Goal: Information Seeking & Learning: Learn about a topic

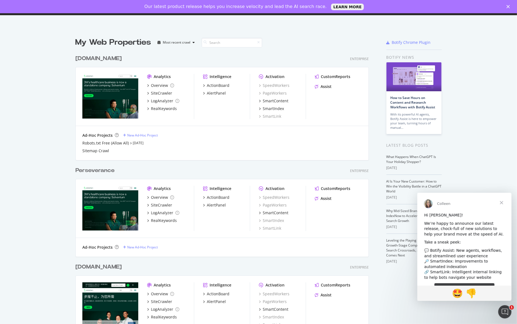
click at [111, 59] on div "[DOMAIN_NAME]" at bounding box center [98, 59] width 46 height 8
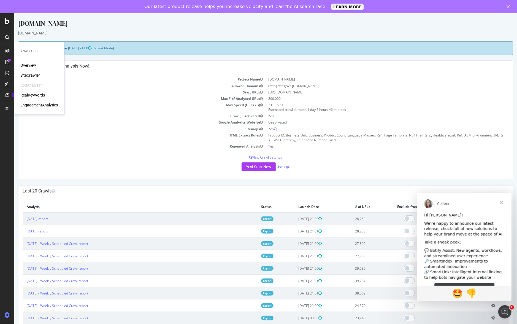
click at [33, 77] on div "SiteCrawler" at bounding box center [30, 75] width 20 height 6
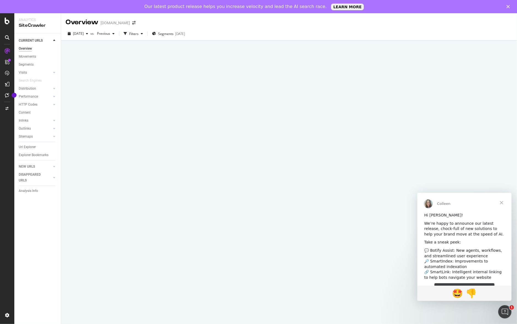
scroll to position [14, 0]
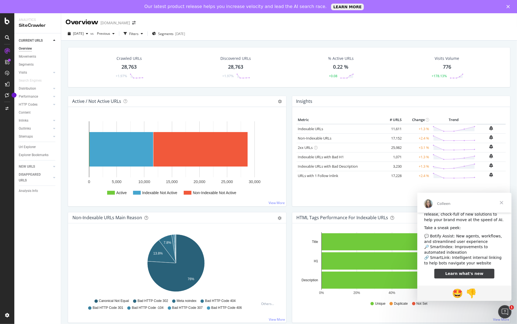
click at [502, 203] on span "Close" at bounding box center [501, 202] width 20 height 20
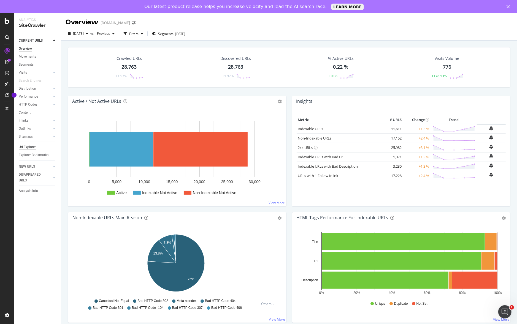
click at [31, 146] on div "Url Explorer" at bounding box center [27, 147] width 17 height 6
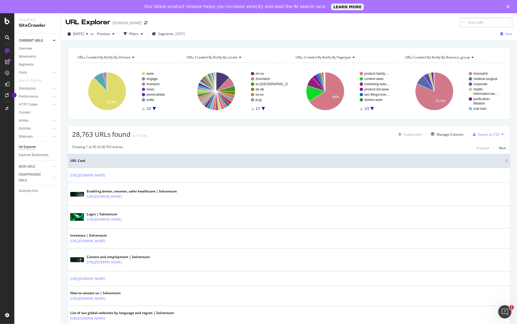
click at [463, 22] on input at bounding box center [486, 23] width 53 height 10
click at [468, 23] on input at bounding box center [486, 23] width 53 height 10
paste input "https://www.solventum.com/en-gb/home/medical/surgical-solutions/skin-preparatio…"
type input "https://www.solventum.com/en-gb/home/medical/surgical-solutions/skin-preparatio…"
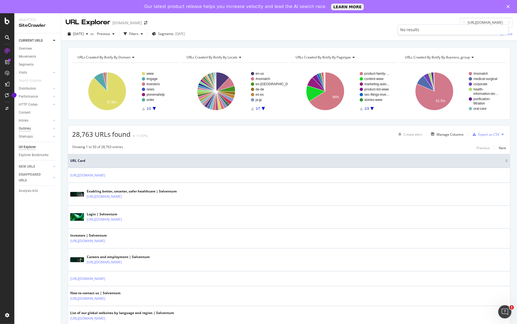
scroll to position [0, 0]
click at [28, 127] on div "Outlinks" at bounding box center [25, 129] width 12 height 6
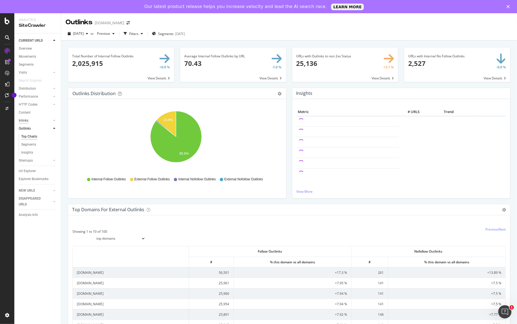
click at [26, 120] on div "Inlinks" at bounding box center [24, 121] width 10 height 6
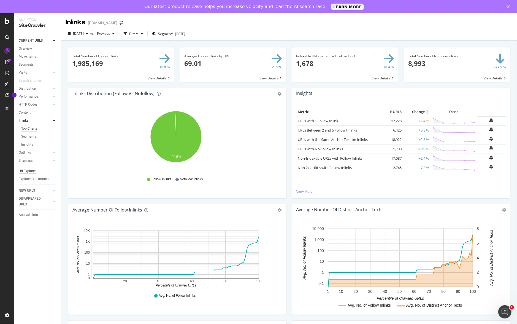
click at [31, 169] on div "Url Explorer" at bounding box center [27, 171] width 17 height 6
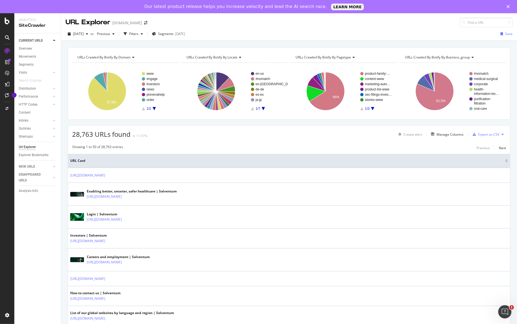
click at [461, 24] on div at bounding box center [464, 23] width 8 height 4
click at [467, 21] on input at bounding box center [486, 23] width 53 height 10
click at [473, 23] on input at bounding box center [486, 23] width 53 height 10
click at [477, 22] on input at bounding box center [486, 23] width 53 height 10
click at [509, 6] on polygon "Close" at bounding box center [507, 6] width 3 height 3
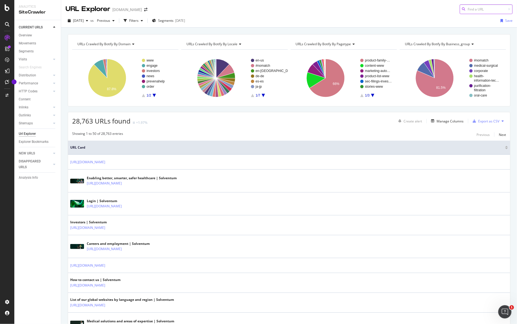
click at [462, 11] on div at bounding box center [486, 9] width 53 height 10
paste input "https://www.solventum.com/en-gb/home/medical/surgical-solutions/skin-preparatio…"
type input "https://www.solventum.com/en-gb/home/medical/surgical-solutions/skin-preparatio…"
click at [297, 20] on div "2025 Aug. 25th vs Previous Filters Segments 2025-08-14 Save" at bounding box center [289, 21] width 456 height 11
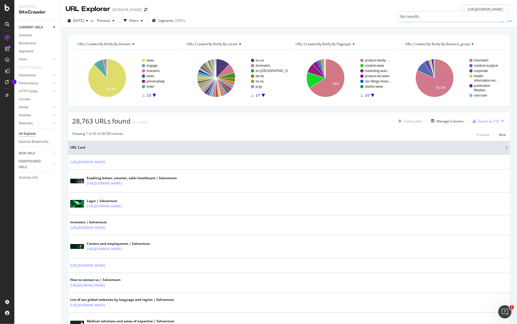
scroll to position [0, 0]
click at [502, 308] on icon "Open Intercom Messenger" at bounding box center [504, 310] width 9 height 9
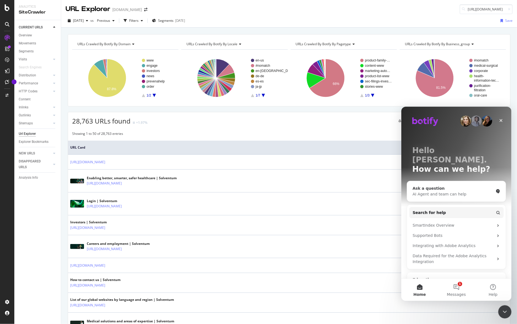
click at [434, 191] on div "AI Agent and team can help" at bounding box center [452, 194] width 81 height 6
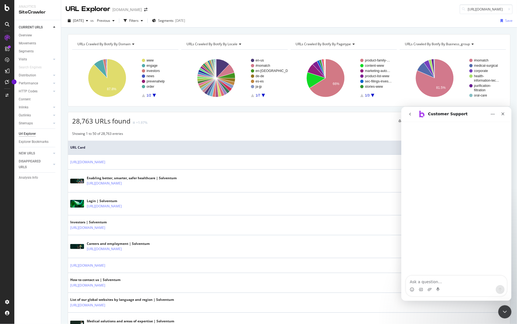
click at [438, 278] on textarea "Ask a question…" at bounding box center [456, 279] width 101 height 9
type textarea "How do I find all links to this page: https://www.solventum.com/en-gb/home/medi…"
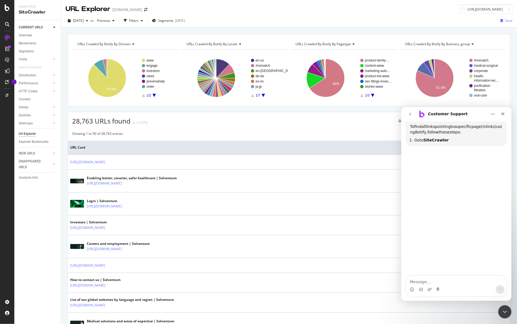
scroll to position [88, 0]
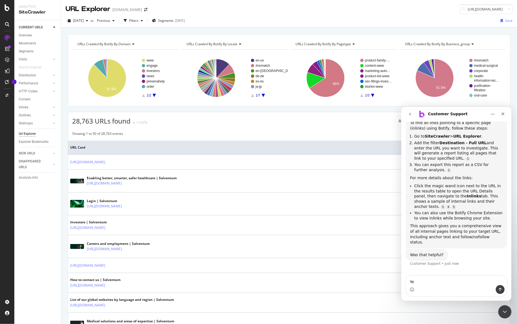
type textarea "Yes"
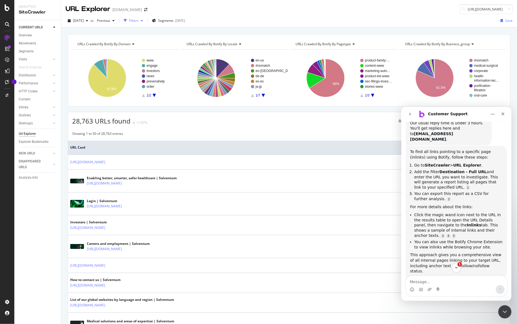
click at [139, 19] on div "Filters" at bounding box center [133, 20] width 9 height 5
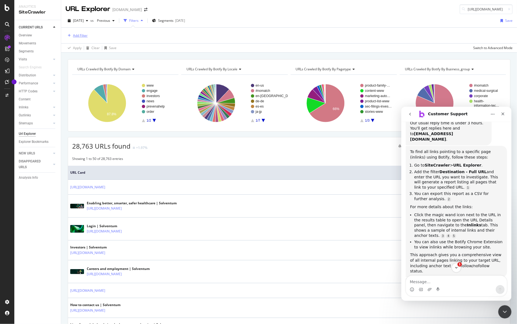
click at [80, 35] on div "Add Filter" at bounding box center [80, 35] width 15 height 5
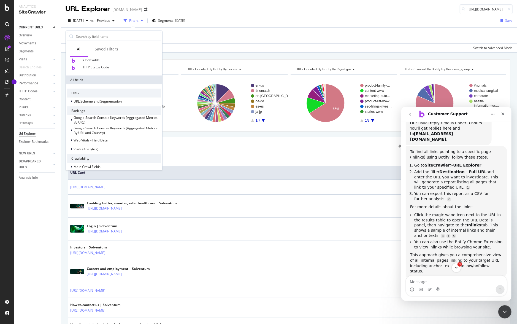
scroll to position [0, 0]
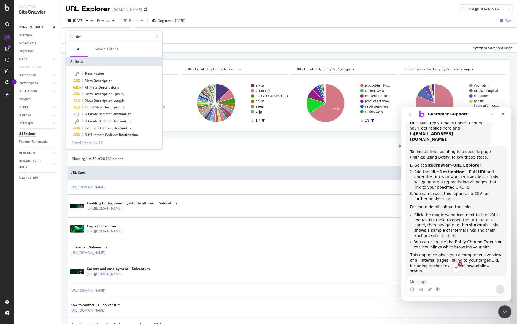
click at [88, 142] on span "Show 10 more" at bounding box center [81, 142] width 20 height 5
click at [86, 37] on input "des" at bounding box center [113, 36] width 77 height 8
click at [89, 35] on input "des" at bounding box center [113, 36] width 77 height 8
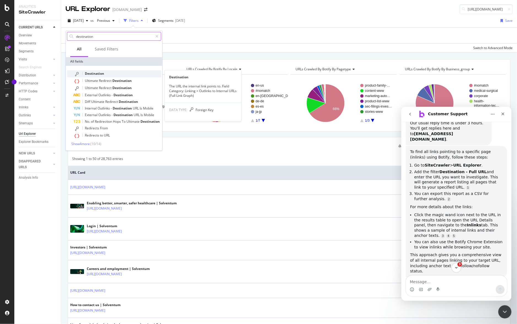
type input "destination"
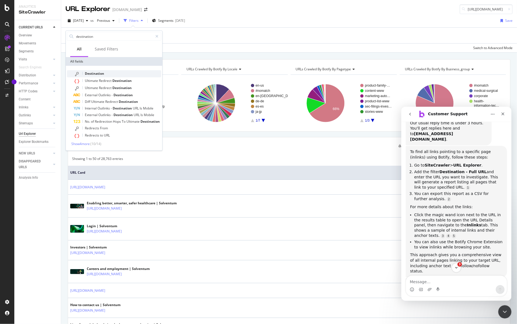
click at [99, 73] on span "Destination" at bounding box center [94, 73] width 19 height 5
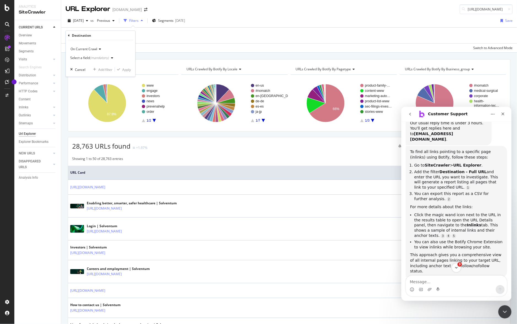
click at [89, 37] on div "Destination" at bounding box center [81, 35] width 19 height 5
click at [93, 36] on div "Destination" at bounding box center [100, 35] width 65 height 9
click at [96, 48] on span "On Current Crawl" at bounding box center [84, 49] width 27 height 5
click at [102, 35] on div "Destination" at bounding box center [100, 35] width 65 height 9
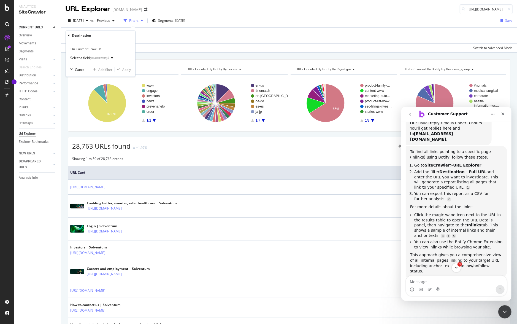
click at [67, 35] on div "Destination On Current Crawl Select a field (mandatory) Cancel Add filter Apply" at bounding box center [100, 54] width 69 height 46
click at [68, 34] on icon at bounding box center [69, 35] width 2 height 3
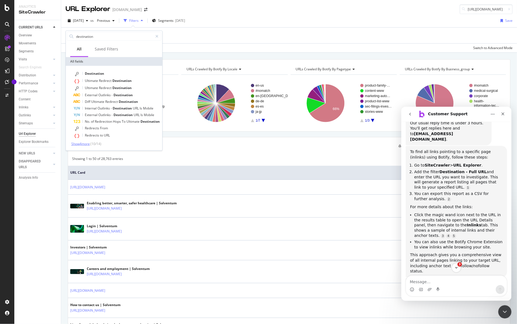
click at [84, 143] on span "Show 4 more" at bounding box center [80, 143] width 18 height 5
click at [97, 123] on span "Redirection" at bounding box center [104, 121] width 18 height 5
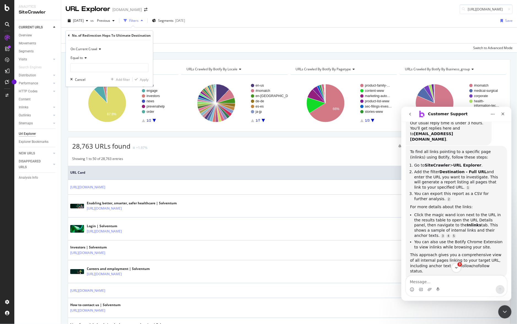
click at [98, 36] on div "No. of Redirection Hops To Ultimate Destination" at bounding box center [111, 35] width 79 height 5
click at [69, 34] on icon at bounding box center [69, 35] width 2 height 3
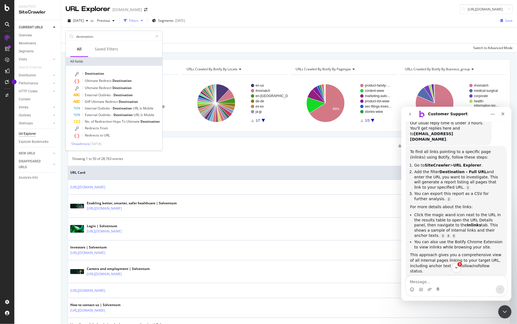
click at [78, 49] on div "All" at bounding box center [79, 49] width 5 height 6
click at [97, 74] on span "Destination" at bounding box center [94, 73] width 19 height 5
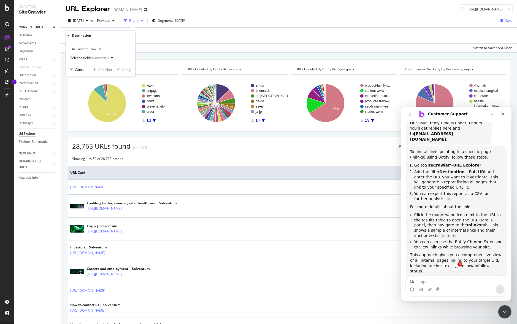
click at [102, 58] on div "(mandatory)" at bounding box center [99, 57] width 19 height 5
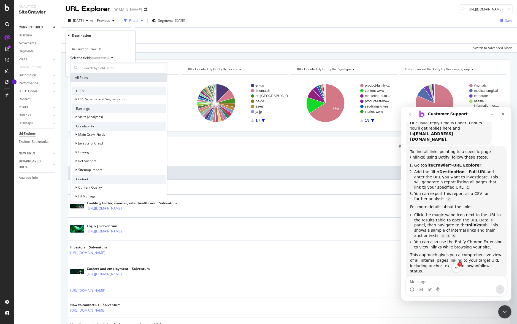
click at [85, 89] on div "URLs" at bounding box center [119, 90] width 94 height 9
click at [75, 99] on icon at bounding box center [76, 98] width 2 height 3
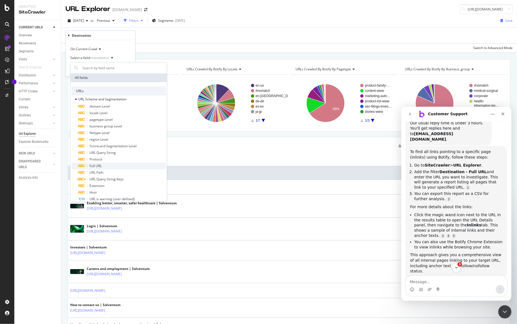
click at [106, 164] on div "Full URL" at bounding box center [122, 165] width 88 height 7
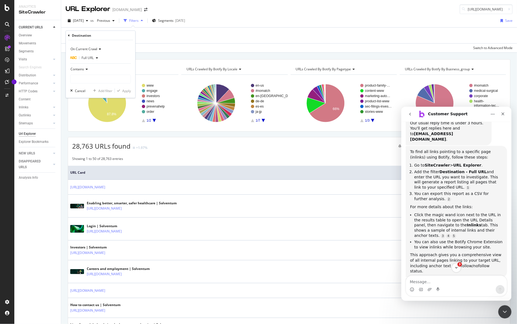
click at [91, 69] on div "Contains" at bounding box center [100, 69] width 61 height 9
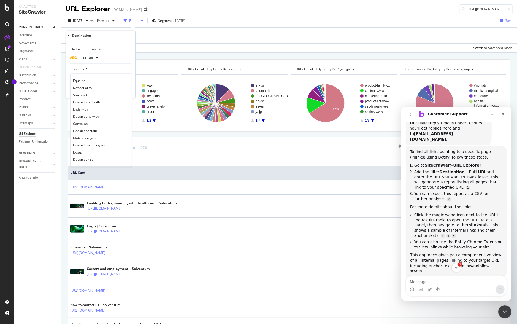
click at [91, 68] on div "Contains" at bounding box center [100, 69] width 61 height 9
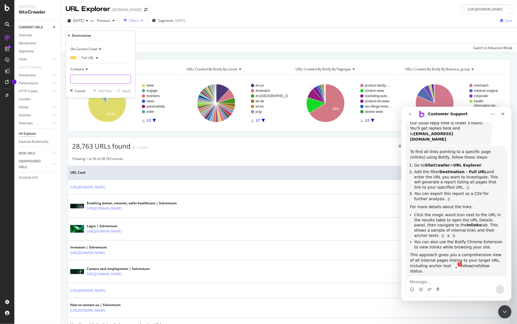
click at [88, 78] on input "text" at bounding box center [101, 79] width 60 height 9
paste input "https://www.solventum.com/en-gb/home/medical/surgical-solutions/skin-preparatio…"
type input "https://www.solventum.com/en-gb/home/medical/surgical-solutions/skin-preparatio…"
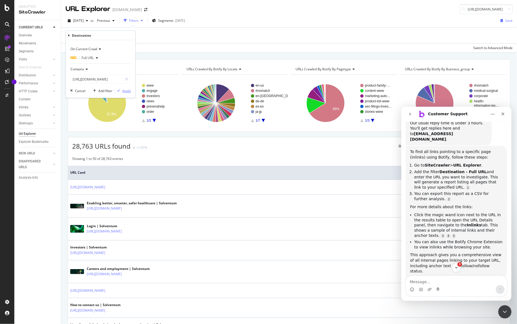
click at [126, 90] on div "Apply" at bounding box center [126, 90] width 9 height 5
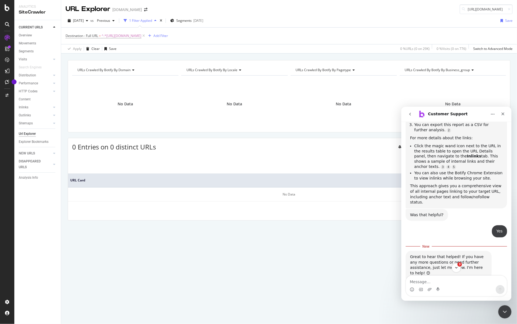
scroll to position [178, 0]
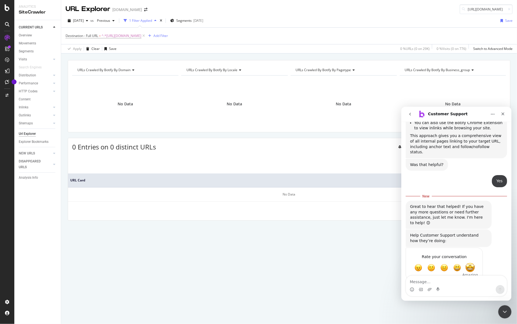
click at [470, 262] on span "Amazing" at bounding box center [470, 267] width 10 height 10
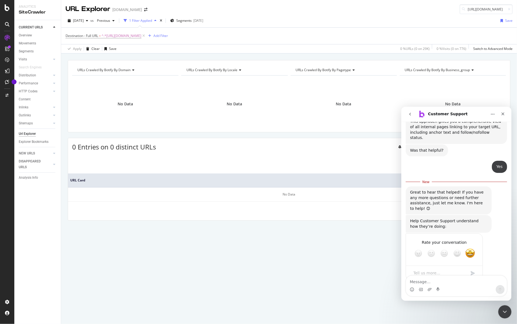
scroll to position [193, 0]
click at [501, 113] on icon "Close" at bounding box center [502, 113] width 4 height 4
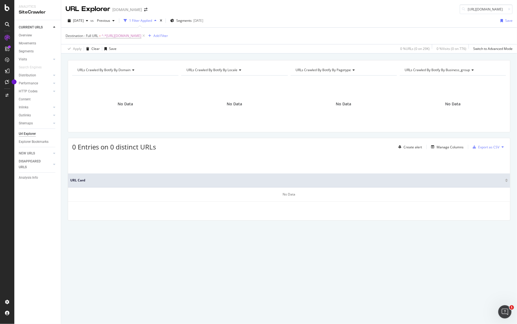
scroll to position [184, 0]
click at [34, 26] on div "CURRENT URLS" at bounding box center [31, 28] width 24 height 6
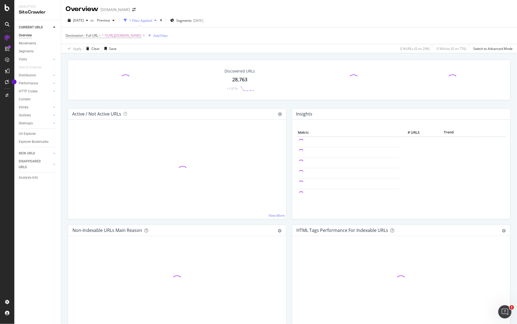
click at [36, 11] on div "SiteCrawler" at bounding box center [38, 12] width 38 height 6
click at [28, 91] on div "HTTP Codes" at bounding box center [28, 91] width 19 height 6
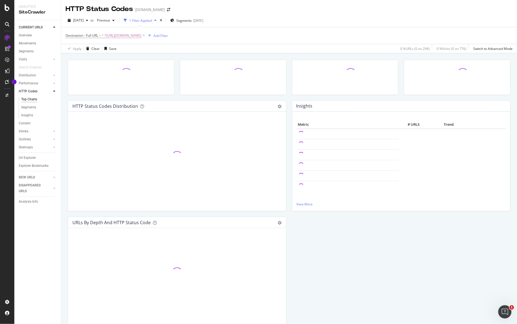
click at [31, 98] on div "Top Charts" at bounding box center [29, 99] width 16 height 6
click at [146, 35] on icon at bounding box center [143, 36] width 5 height 6
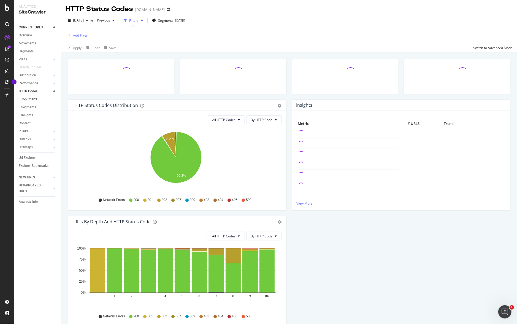
click at [213, 199] on icon at bounding box center [214, 199] width 3 height 3
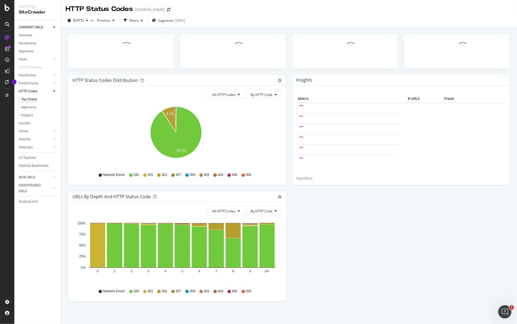
click at [216, 175] on div "404" at bounding box center [218, 174] width 10 height 5
click at [219, 174] on span "404" at bounding box center [221, 174] width 6 height 5
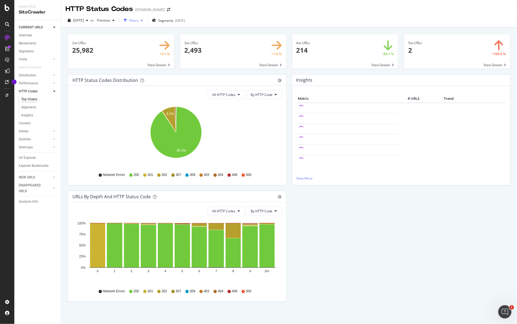
click at [143, 19] on icon "button" at bounding box center [142, 20] width 2 height 3
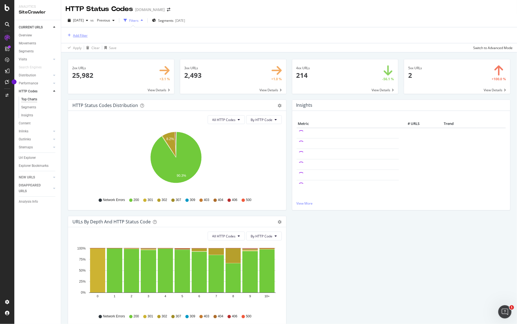
click at [83, 35] on div "Add Filter" at bounding box center [80, 35] width 15 height 5
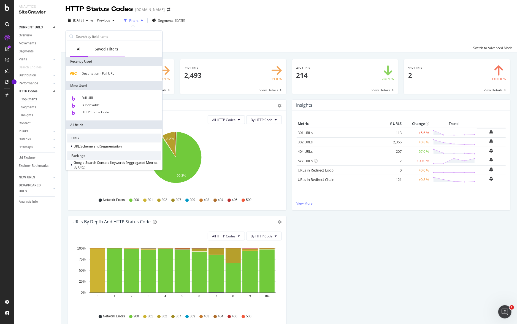
click at [110, 46] on div "Saved Filters" at bounding box center [106, 49] width 23 height 6
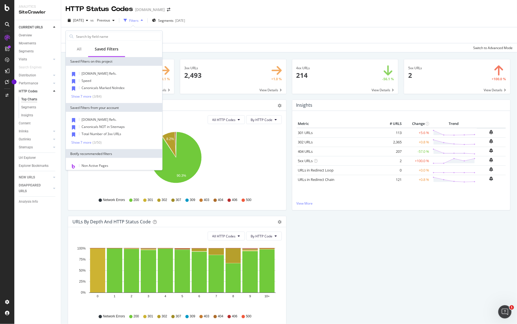
click at [193, 36] on div "Add Filter" at bounding box center [289, 35] width 447 height 16
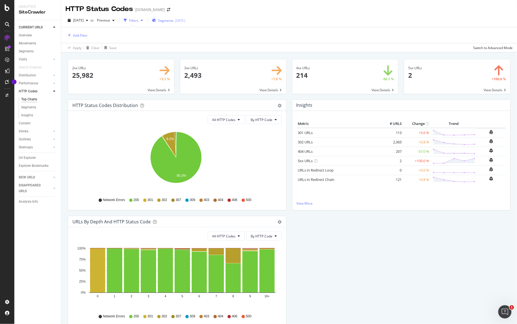
click at [185, 18] on div "[DATE]" at bounding box center [180, 20] width 10 height 5
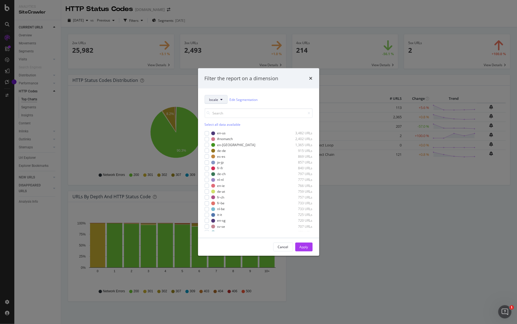
click at [220, 101] on button "locale" at bounding box center [216, 99] width 23 height 9
click at [216, 147] on span "business-group" at bounding box center [228, 149] width 38 height 5
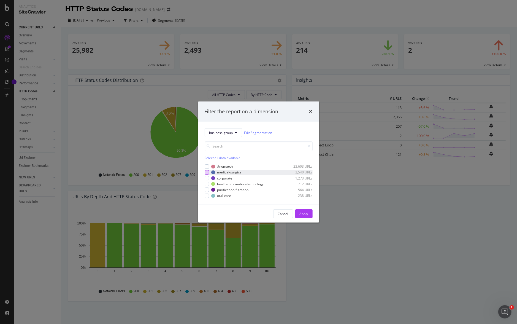
click at [207, 172] on div "modal" at bounding box center [207, 172] width 4 height 4
click at [302, 213] on div "Apply" at bounding box center [304, 213] width 9 height 5
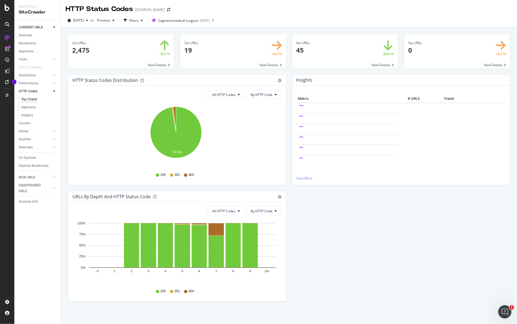
click at [313, 46] on span at bounding box center [345, 51] width 106 height 34
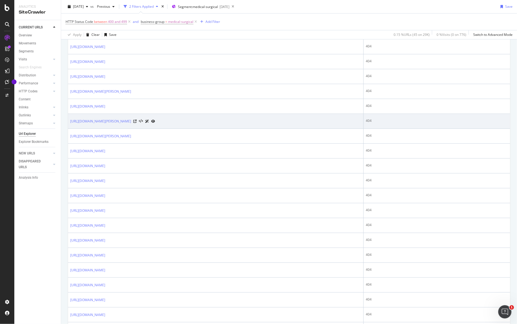
scroll to position [193, 0]
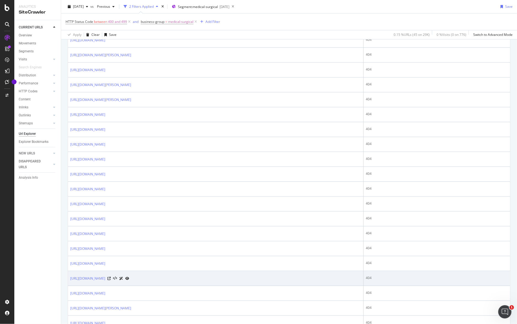
click at [261, 275] on div "https://www.solventum.com/no-no/home/medical/lp/vh2o2-chemical-indicator-sample…" at bounding box center [215, 278] width 291 height 6
click at [258, 277] on div "https://www.solventum.com/no-no/home/medical/lp/vh2o2-chemical-indicator-sample…" at bounding box center [215, 278] width 291 height 6
click at [105, 277] on link "https://www.solventum.com/no-no/home/medical/lp/vh2o2-chemical-indicator-sample…" at bounding box center [87, 278] width 35 height 6
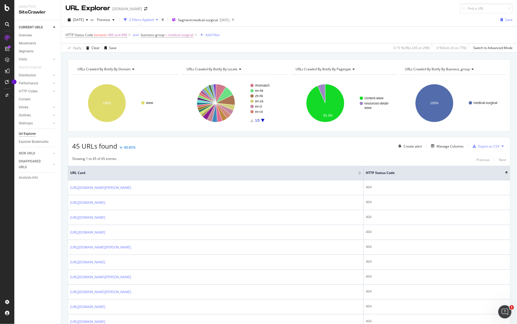
scroll to position [0, 0]
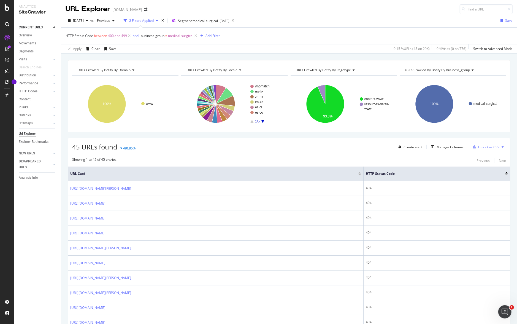
click at [361, 172] on div at bounding box center [359, 172] width 3 height 1
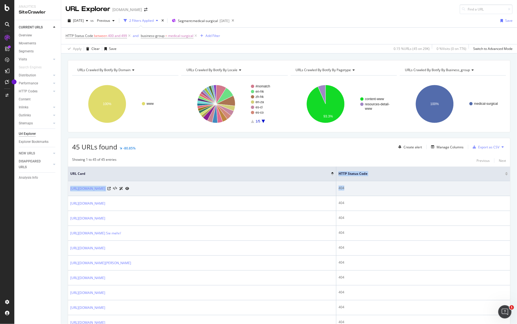
drag, startPoint x: 177, startPoint y: 178, endPoint x: 446, endPoint y: 183, distance: 268.8
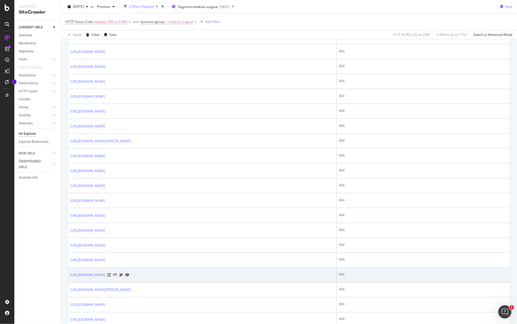
scroll to position [551, 0]
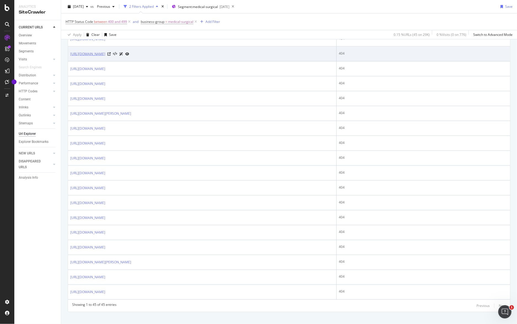
click at [105, 52] on link "https://www.solventum.com/nl-be/home/medical/medical-technologies-oem/transderm…" at bounding box center [87, 54] width 35 height 6
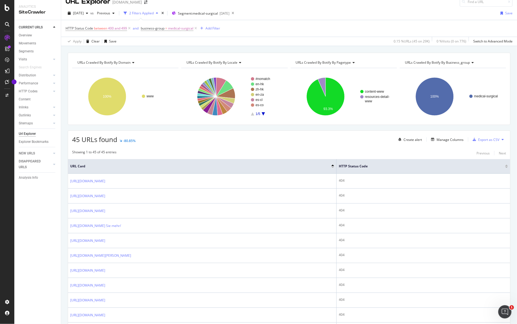
scroll to position [0, 0]
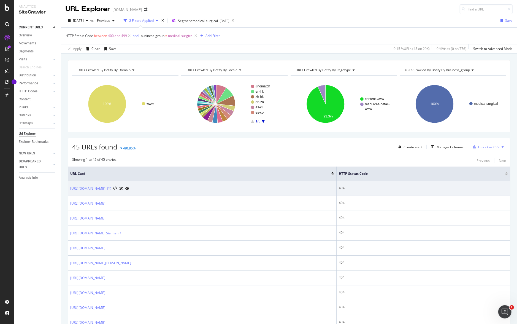
click at [111, 187] on icon at bounding box center [108, 188] width 3 height 3
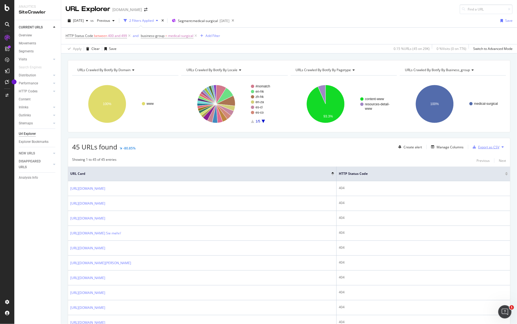
click at [495, 145] on div "Export as CSV" at bounding box center [488, 147] width 21 height 5
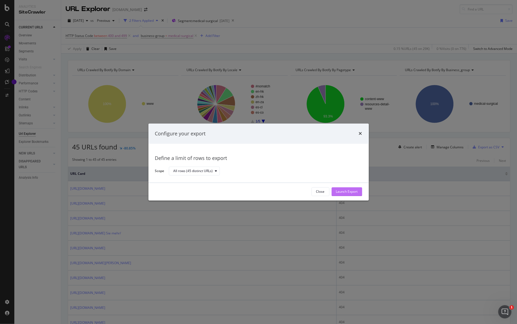
click at [355, 191] on div "Launch Export" at bounding box center [347, 191] width 22 height 5
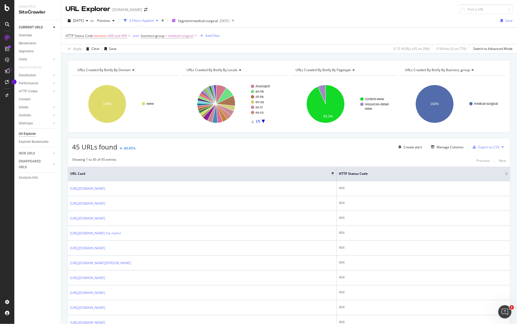
click at [502, 145] on icon at bounding box center [503, 146] width 2 height 3
click at [502, 146] on icon at bounding box center [503, 146] width 2 height 3
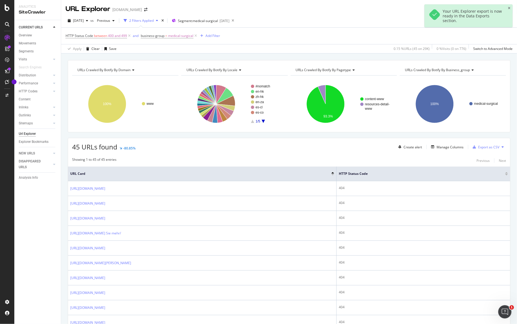
click at [437, 13] on div at bounding box center [434, 14] width 12 height 12
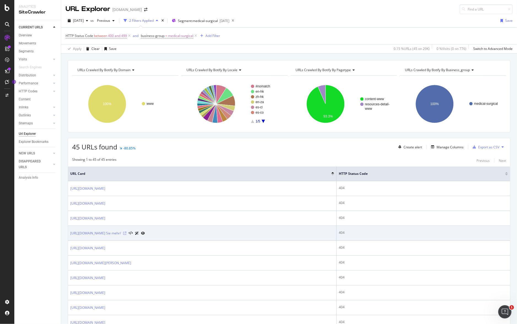
click at [126, 231] on icon at bounding box center [124, 232] width 3 height 3
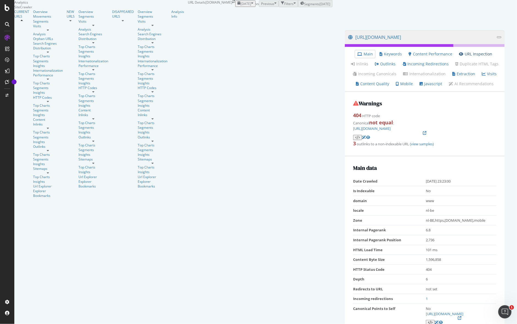
click at [459, 57] on link "URL Inspection" at bounding box center [475, 54] width 33 height 6
click at [409, 144] on link "(view samples)" at bounding box center [421, 143] width 25 height 5
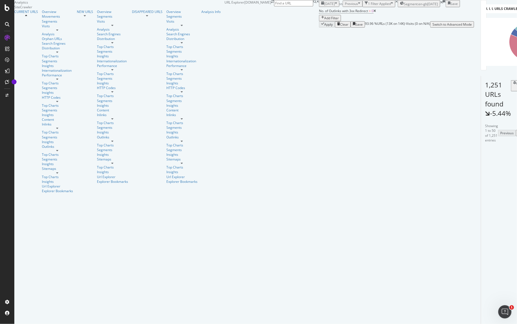
click at [391, 6] on div "button" at bounding box center [392, 3] width 2 height 5
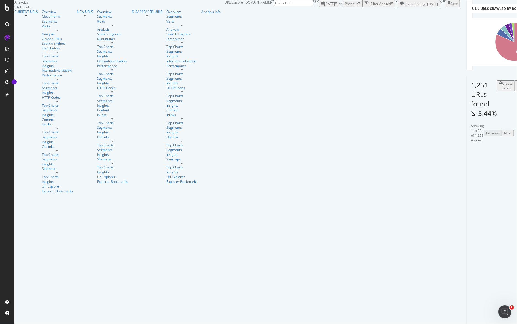
click at [391, 6] on div "button" at bounding box center [392, 3] width 2 height 5
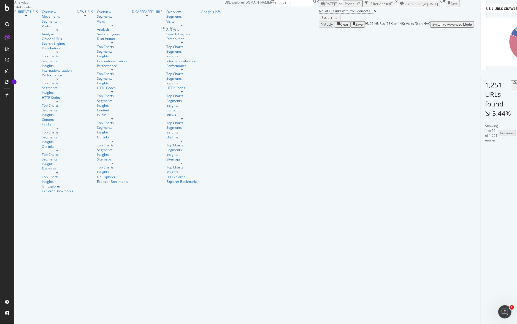
click at [395, 3] on icon "times" at bounding box center [396, 1] width 2 height 3
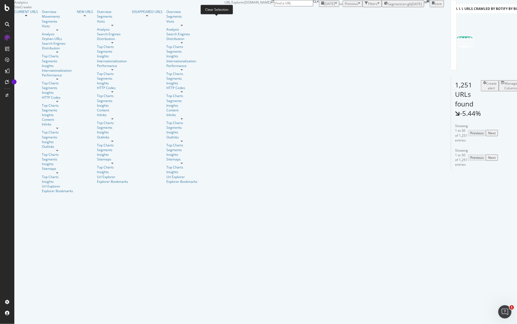
click at [424, 4] on icon at bounding box center [425, 2] width 2 height 3
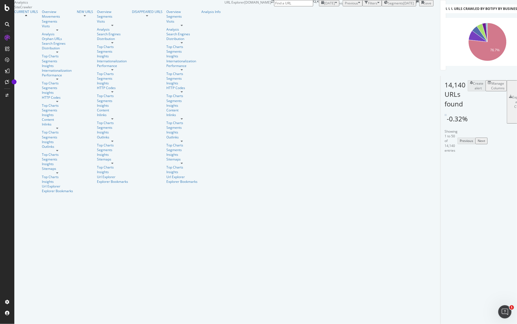
click at [403, 6] on div "2025-05-15" at bounding box center [408, 3] width 11 height 5
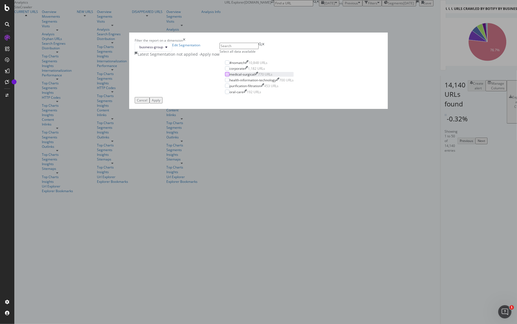
click at [225, 76] on div "modal" at bounding box center [227, 74] width 4 height 4
click at [160, 102] on div "Apply" at bounding box center [156, 100] width 9 height 5
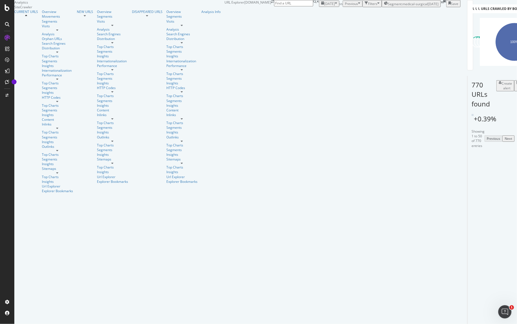
click at [377, 6] on div "button" at bounding box center [378, 3] width 2 height 5
click at [377, 6] on icon "button" at bounding box center [378, 3] width 2 height 5
click at [324, 13] on div "Add Filter" at bounding box center [331, 10] width 15 height 5
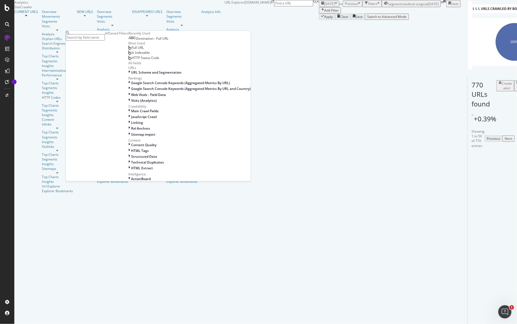
click at [136, 41] on span "Destination - Full URL" at bounding box center [152, 38] width 32 height 5
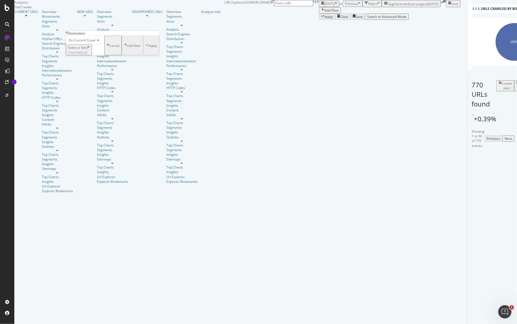
click at [88, 55] on div "(mandatory)" at bounding box center [78, 52] width 20 height 5
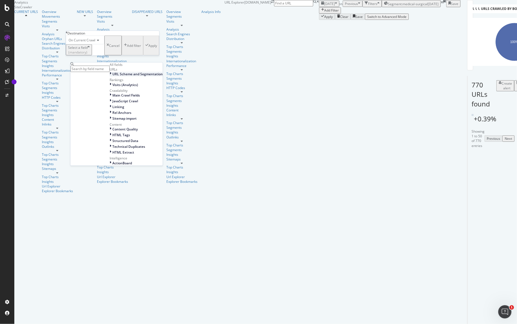
click at [112, 77] on span "URL Scheme and Segmentation" at bounding box center [137, 74] width 50 height 5
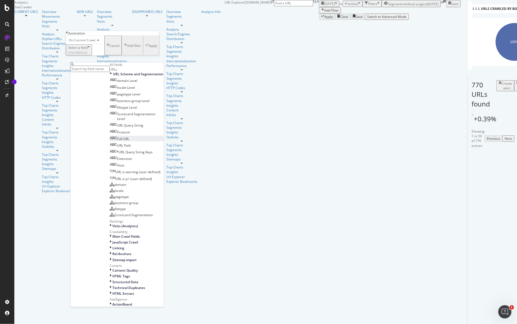
click at [117, 141] on span "Full URL" at bounding box center [123, 138] width 12 height 5
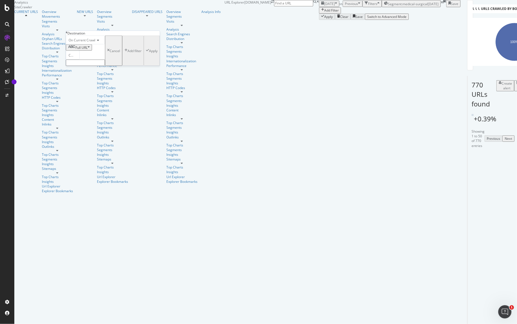
click at [82, 66] on input "text" at bounding box center [85, 62] width 39 height 6
click at [80, 66] on input "text" at bounding box center [85, 62] width 39 height 6
paste input "https://app.botify.com/solventum/solventum.com/crawl/urls?analysisSlug=20250825…"
type input "https://app.botify.com/solventum/solventum.com/crawl/urls?analysisSlug=20250825…"
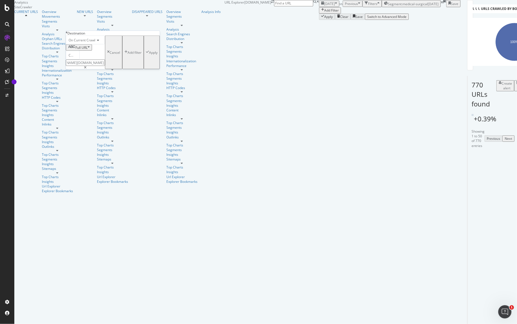
scroll to position [0, 0]
click at [149, 55] on div "Apply" at bounding box center [153, 52] width 9 height 5
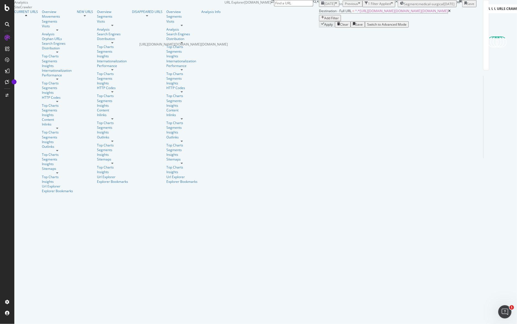
click at [448, 13] on icon at bounding box center [449, 10] width 2 height 3
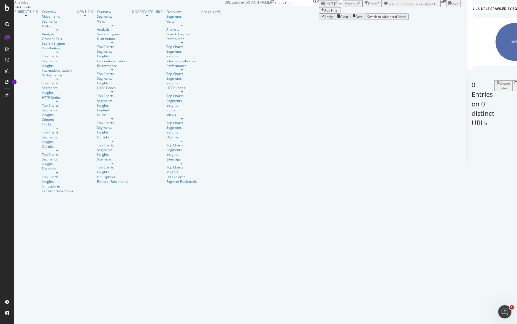
click at [324, 13] on div "Add Filter" at bounding box center [331, 10] width 15 height 5
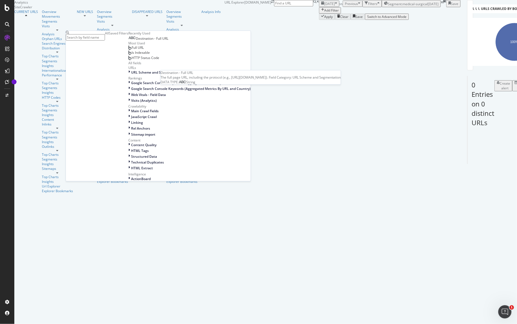
click at [136, 41] on span "Destination - Full URL" at bounding box center [152, 38] width 32 height 5
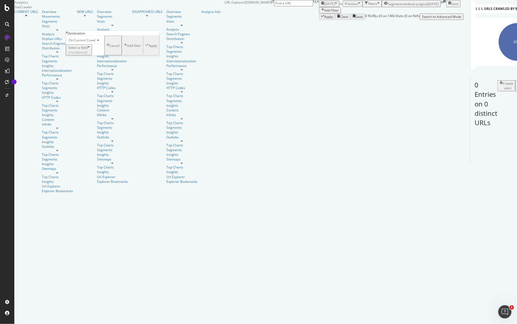
click at [88, 55] on div "(mandatory)" at bounding box center [78, 52] width 20 height 5
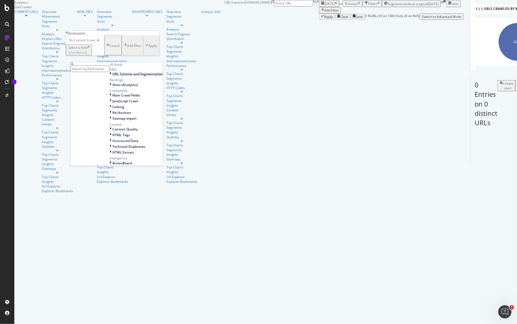
click at [112, 77] on span "URL Scheme and Segmentation" at bounding box center [137, 74] width 50 height 5
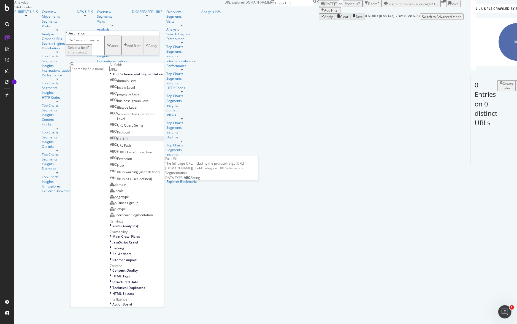
click at [117, 141] on span "Full URL" at bounding box center [123, 138] width 12 height 5
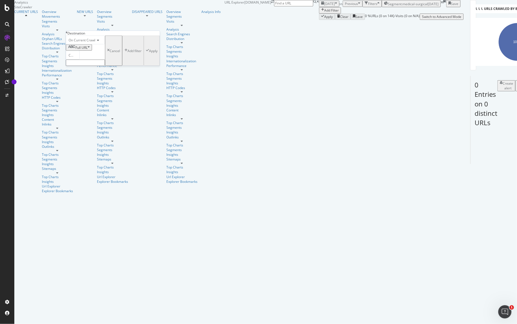
click at [91, 66] on input "text" at bounding box center [85, 62] width 39 height 6
paste input "[URL][DOMAIN_NAME]"
type input "[URL][DOMAIN_NAME]"
click at [149, 55] on div "Apply" at bounding box center [153, 52] width 9 height 5
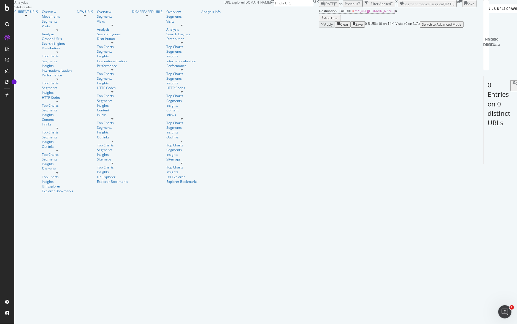
click at [461, 27] on div "Switch to Advanced Mode" at bounding box center [441, 24] width 39 height 5
click at [465, 27] on div "Switch back to Simple mode" at bounding box center [443, 24] width 43 height 5
click at [457, 4] on icon at bounding box center [458, 2] width 2 height 3
click at [355, 12] on span "^.*[URL][DOMAIN_NAME]" at bounding box center [375, 10] width 40 height 5
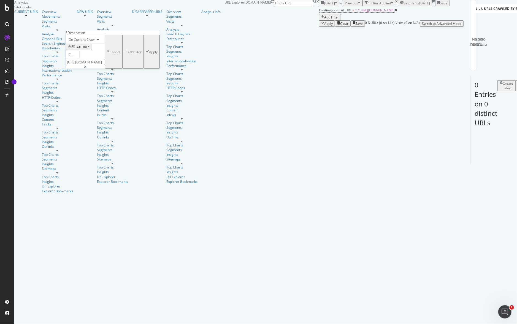
click at [105, 65] on input "[URL][DOMAIN_NAME]" at bounding box center [85, 62] width 39 height 6
drag, startPoint x: 110, startPoint y: 78, endPoint x: 159, endPoint y: 78, distance: 48.2
click at [159, 78] on body "Analytics SiteCrawler CURRENT URLS Overview Movements Segments Visits Analysis …" at bounding box center [258, 162] width 517 height 324
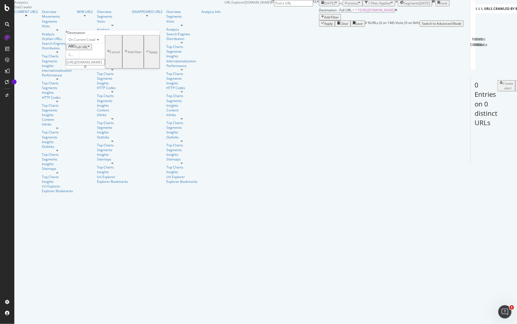
click at [99, 65] on input "[URL][DOMAIN_NAME]" at bounding box center [85, 62] width 39 height 6
drag, startPoint x: 110, startPoint y: 78, endPoint x: 64, endPoint y: 78, distance: 45.7
click at [64, 78] on body "Analytics SiteCrawler CURRENT URLS Overview Movements Segments Visits Analysis …" at bounding box center [258, 162] width 517 height 324
click at [149, 54] on div "Apply" at bounding box center [153, 51] width 9 height 5
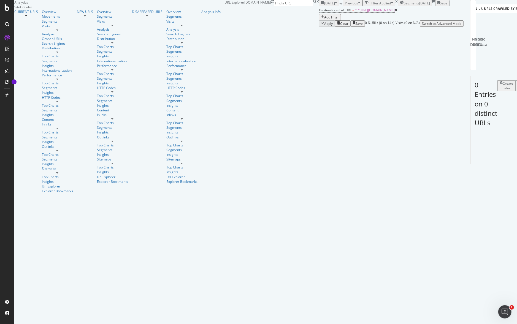
click at [319, 14] on div "2025 May. 12th vs Previous 1 Filter Applied Segments 2025-05-15 Save Destinatio…" at bounding box center [391, 13] width 145 height 27
click at [355, 12] on span "^.*[URL][DOMAIN_NAME]" at bounding box center [375, 10] width 40 height 5
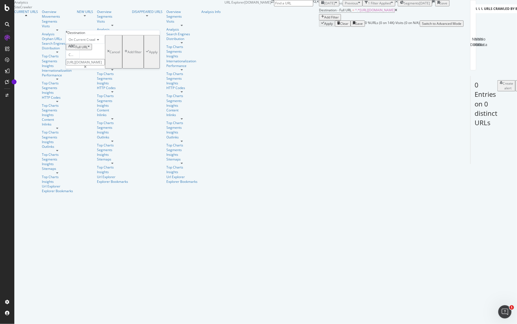
click at [105, 65] on input "[URL][DOMAIN_NAME]" at bounding box center [85, 62] width 39 height 6
paste input "e-de/home/medical/Erfahren%20Sie%20mehr"
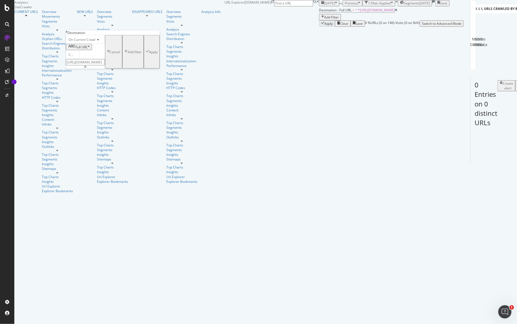
type input "https://www.solventum.com/de-de/home/medical/Erfahren%20Sie%20mehr/"
click at [149, 54] on div "Apply" at bounding box center [153, 51] width 9 height 5
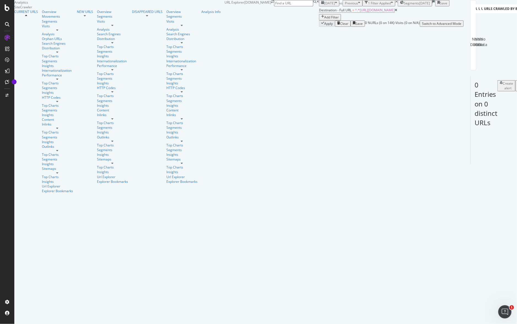
click at [404, 6] on span "Segments" at bounding box center [411, 3] width 15 height 5
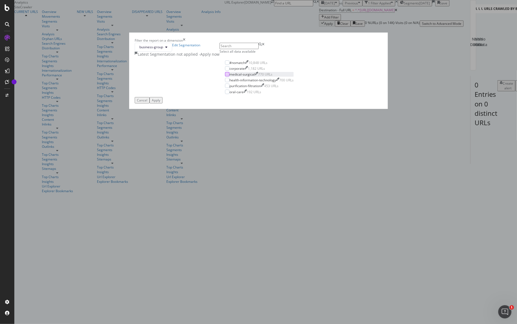
click at [225, 76] on div "modal" at bounding box center [227, 74] width 4 height 4
click at [160, 102] on div "Apply" at bounding box center [156, 100] width 9 height 5
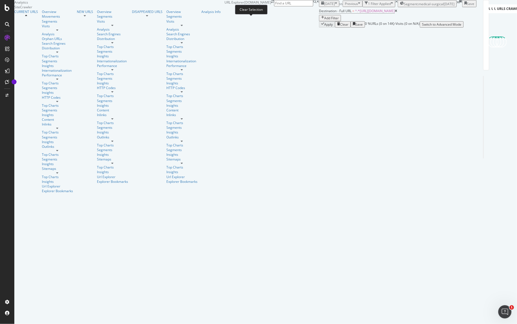
click at [457, 4] on icon at bounding box center [458, 2] width 2 height 3
click at [404, 6] on span "Segments" at bounding box center [411, 3] width 15 height 5
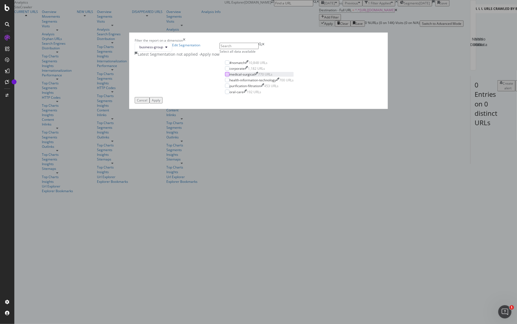
click at [225, 76] on div "modal" at bounding box center [227, 74] width 4 height 4
click at [160, 102] on div "Apply" at bounding box center [156, 100] width 9 height 5
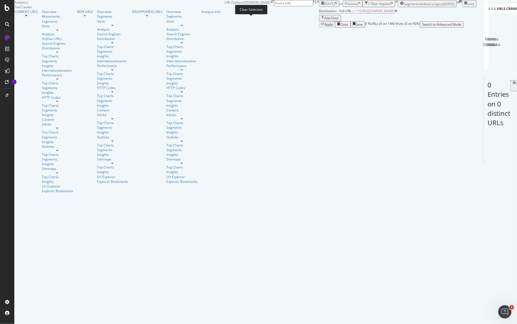
click at [457, 4] on icon at bounding box center [458, 2] width 2 height 3
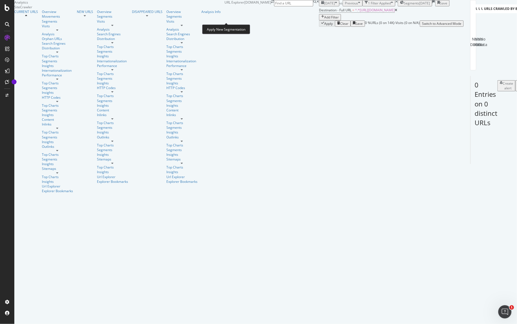
click at [432, 3] on icon at bounding box center [433, 1] width 3 height 3
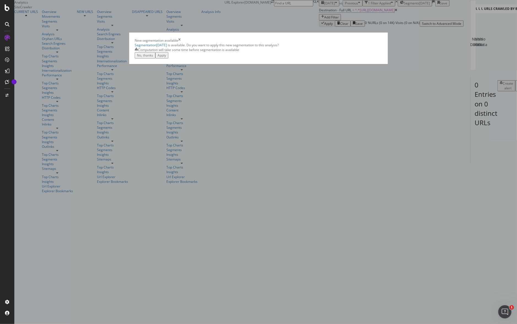
click at [166, 58] on div "Apply" at bounding box center [162, 55] width 9 height 5
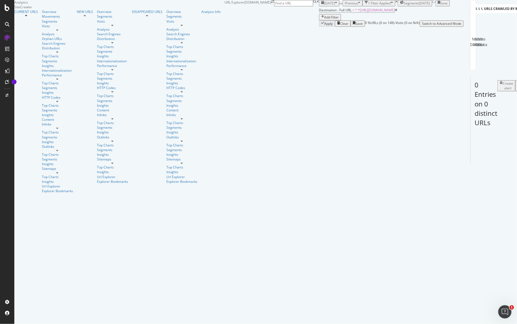
click at [419, 6] on div "2025-05-15" at bounding box center [424, 3] width 11 height 5
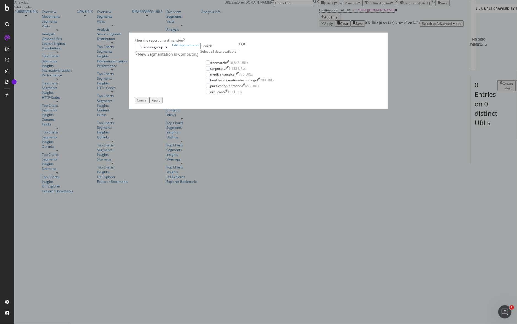
click at [308, 43] on div "Filter the report on a dimension" at bounding box center [259, 40] width 248 height 5
click at [185, 43] on icon "times" at bounding box center [184, 40] width 2 height 5
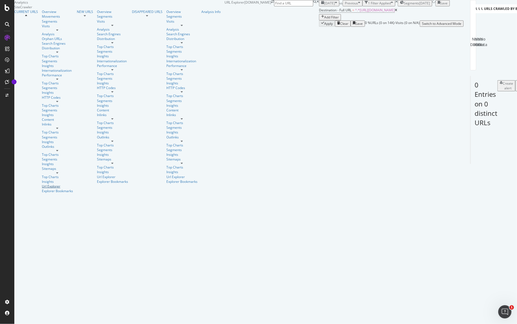
click at [42, 184] on div "Url Explorer" at bounding box center [57, 186] width 31 height 5
click at [42, 188] on div "Explorer Bookmarks" at bounding box center [57, 190] width 31 height 5
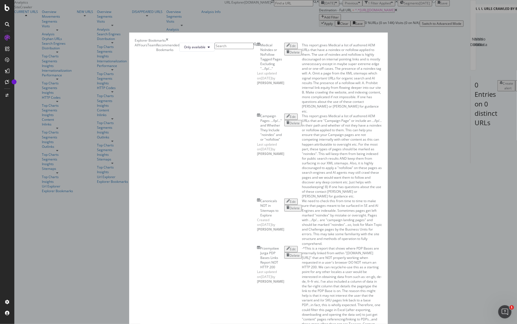
click at [260, 71] on div "Medical NoIndex or NoFollow Tagged Pages Excluding ".../lp/..."" at bounding box center [272, 57] width 24 height 28
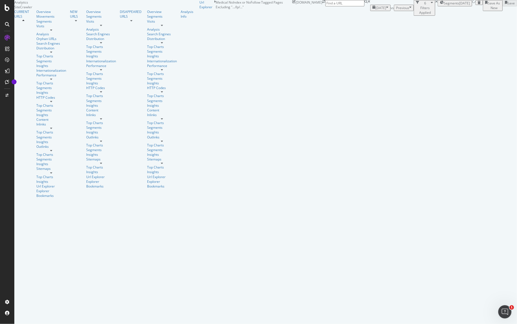
click at [419, 15] on div "6 Filters Applied" at bounding box center [425, 8] width 12 height 14
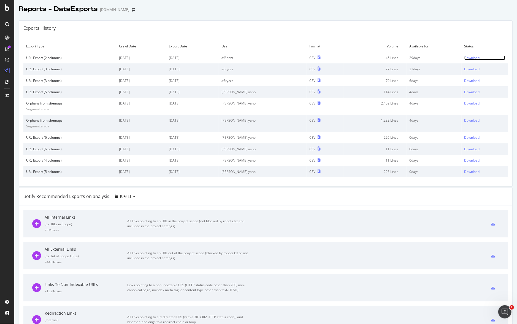
click at [464, 56] on div "Download" at bounding box center [471, 57] width 15 height 5
click at [237, 23] on div "Exports History" at bounding box center [265, 28] width 493 height 15
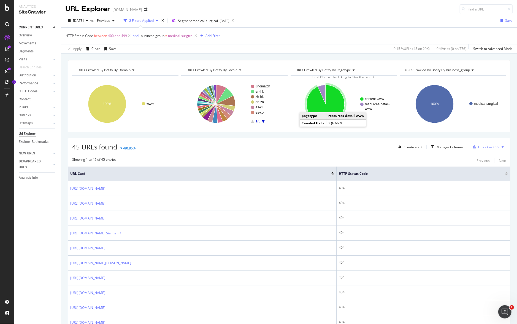
scroll to position [1, 0]
click at [236, 20] on icon at bounding box center [232, 21] width 7 height 8
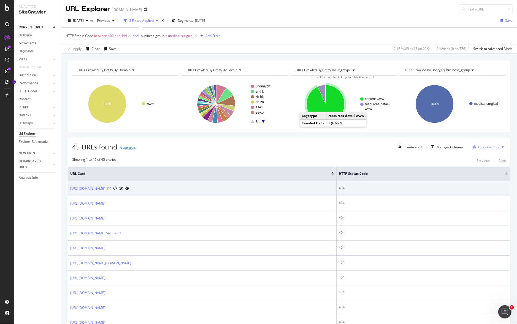
click at [111, 187] on icon at bounding box center [108, 188] width 3 height 3
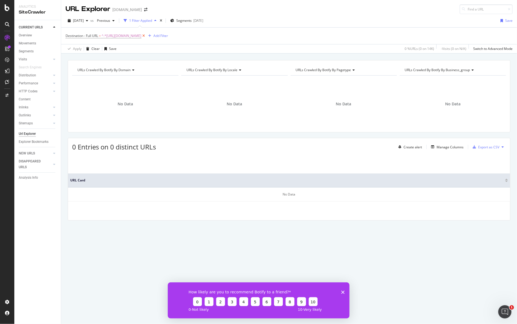
click at [146, 36] on icon at bounding box center [143, 36] width 5 height 6
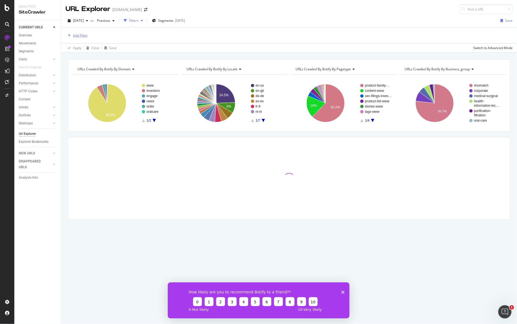
click at [83, 36] on div "Add Filter" at bounding box center [80, 35] width 15 height 5
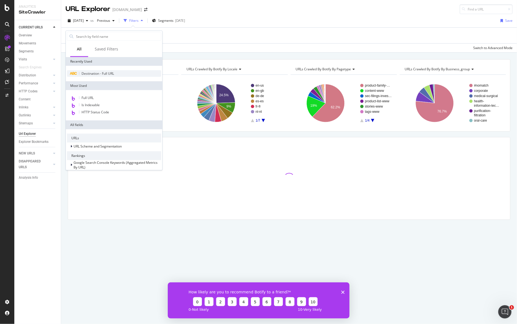
click at [93, 72] on span "Destination - Full URL" at bounding box center [98, 73] width 32 height 5
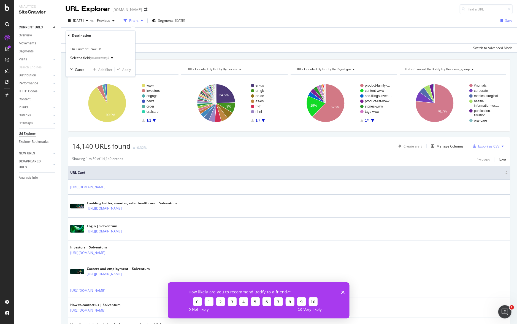
click at [91, 58] on div "(mandatory)" at bounding box center [99, 57] width 19 height 5
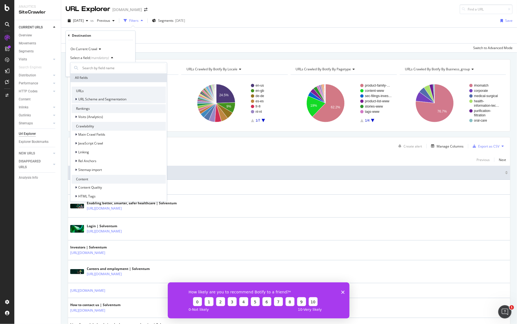
click at [90, 98] on span "URL Scheme and Segmentation" at bounding box center [102, 99] width 48 height 5
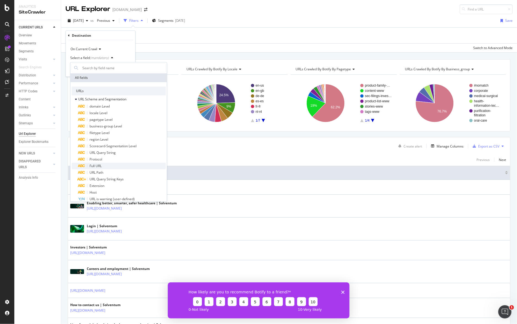
click at [98, 165] on span "Full URL" at bounding box center [96, 165] width 12 height 5
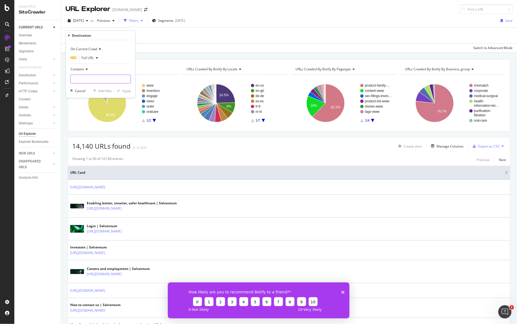
click at [102, 78] on input "text" at bounding box center [101, 79] width 60 height 9
paste input "[URL][DOMAIN_NAME]"
type input "[URL][DOMAIN_NAME]"
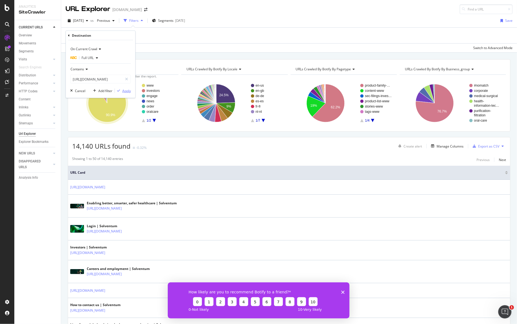
click at [127, 90] on div "Apply" at bounding box center [126, 90] width 9 height 5
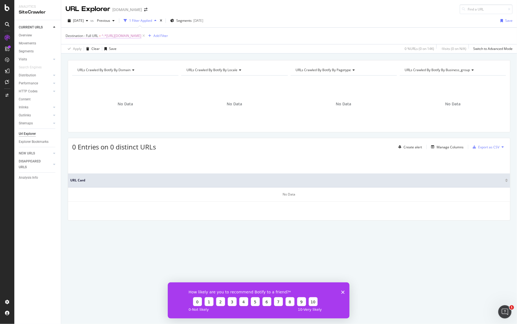
click at [88, 34] on span "Destination - Full URL" at bounding box center [82, 35] width 32 height 5
click at [94, 57] on div "button" at bounding box center [97, 57] width 7 height 3
click at [68, 35] on icon at bounding box center [69, 34] width 2 height 3
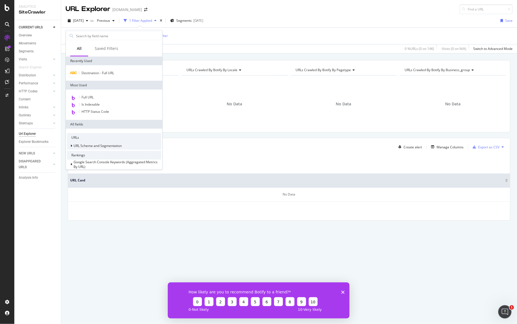
click at [97, 147] on span "URL Scheme and Segmentation" at bounding box center [98, 145] width 48 height 5
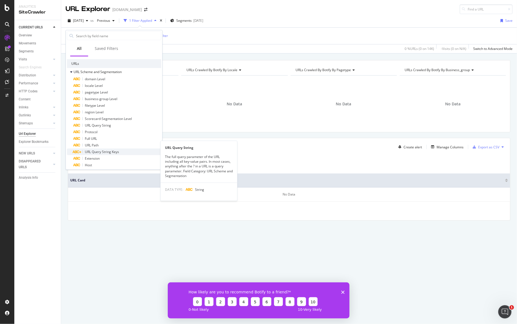
scroll to position [83, 0]
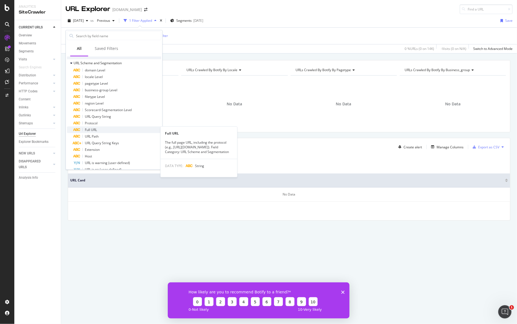
click at [99, 130] on div "Full URL" at bounding box center [118, 129] width 88 height 7
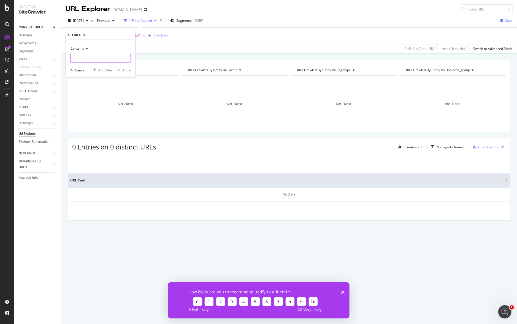
paste input "[URL][DOMAIN_NAME]"
type input "[URL][DOMAIN_NAME]"
click at [127, 70] on div "Apply" at bounding box center [126, 69] width 9 height 5
